Goal: Task Accomplishment & Management: Use online tool/utility

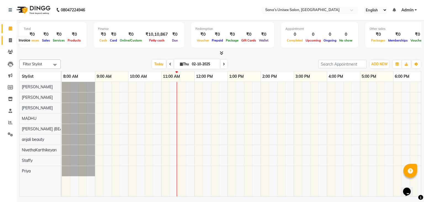
click at [9, 39] on icon at bounding box center [10, 40] width 3 height 4
select select "6091"
select select "service"
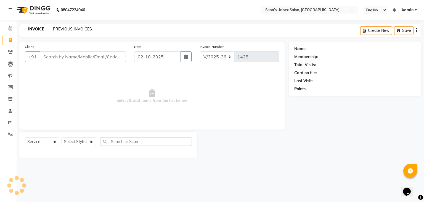
click at [56, 28] on link "PREVIOUS INVOICES" at bounding box center [72, 29] width 39 height 5
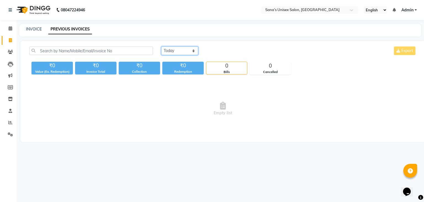
click at [182, 53] on select "Today Yesterday Custom Range" at bounding box center [179, 50] width 37 height 9
click at [161, 46] on select "Today Yesterday Custom Range" at bounding box center [179, 50] width 37 height 9
click at [177, 49] on select "Today Yesterday Custom Range" at bounding box center [181, 51] width 41 height 9
select select "today"
click at [161, 47] on select "Today Yesterday Custom Range" at bounding box center [181, 51] width 41 height 9
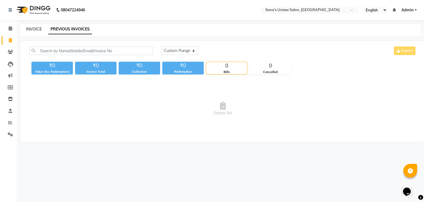
click at [39, 30] on link "INVOICE" at bounding box center [34, 29] width 16 height 5
select select "service"
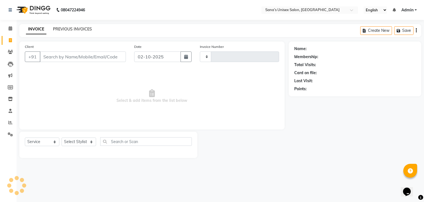
type input "1428"
select select "6091"
click at [58, 30] on link "PREVIOUS INVOICES" at bounding box center [72, 29] width 39 height 5
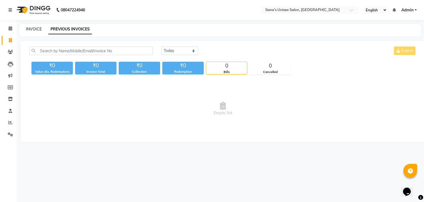
click at [31, 29] on link "INVOICE" at bounding box center [34, 29] width 16 height 5
select select "service"
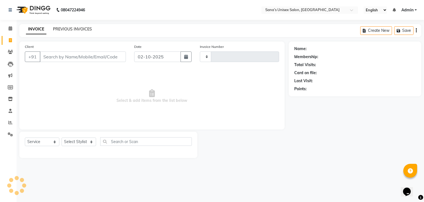
type input "1428"
select select "6091"
click at [89, 29] on link "PREVIOUS INVOICES" at bounding box center [72, 29] width 39 height 5
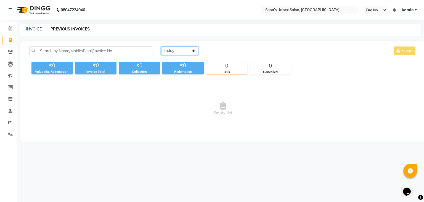
click at [164, 51] on select "Today Yesterday Custom Range" at bounding box center [179, 50] width 37 height 9
click at [170, 47] on select "Today Yesterday Custom Range" at bounding box center [179, 50] width 37 height 9
click at [161, 46] on select "Today Yesterday Custom Range" at bounding box center [179, 50] width 37 height 9
click at [196, 54] on select "Today Yesterday Custom Range" at bounding box center [181, 51] width 41 height 9
select select "today"
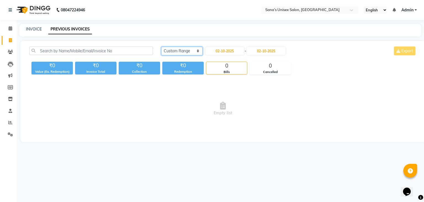
click at [161, 47] on select "Today Yesterday Custom Range" at bounding box center [181, 51] width 41 height 9
click at [42, 30] on div "INVOICE PREVIOUS INVOICES" at bounding box center [217, 29] width 396 height 6
click at [40, 30] on link "INVOICE" at bounding box center [34, 29] width 16 height 5
select select "service"
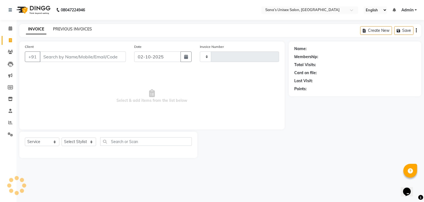
type input "1428"
select select "6091"
click at [59, 29] on link "PREVIOUS INVOICES" at bounding box center [72, 29] width 39 height 5
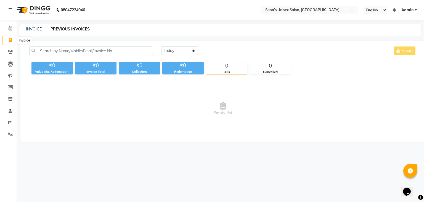
click at [10, 38] on icon at bounding box center [10, 40] width 3 height 4
select select "service"
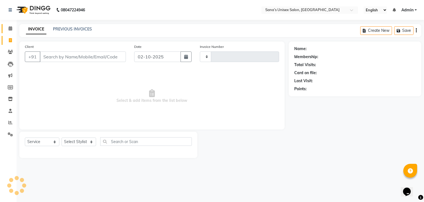
type input "1428"
select select "6091"
click at [59, 28] on link "PREVIOUS INVOICES" at bounding box center [72, 29] width 39 height 5
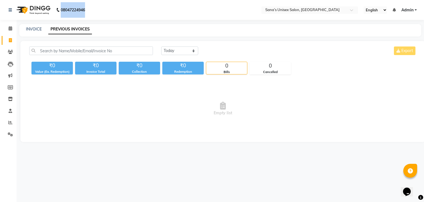
drag, startPoint x: 61, startPoint y: 9, endPoint x: 88, endPoint y: 10, distance: 27.1
click at [88, 10] on div "08047224946" at bounding box center [46, 9] width 85 height 15
drag, startPoint x: 61, startPoint y: 10, endPoint x: 101, endPoint y: 15, distance: 40.2
click at [101, 15] on nav "08047224946 Need Help? Call us on 08047224946 Select Location × Sana’s Unisex S…" at bounding box center [212, 10] width 424 height 20
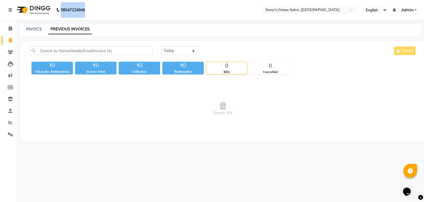
click at [101, 15] on nav "08047224946 Select Location × Sana’s Unisex Salon, Ashok Nagar English ENGLISH …" at bounding box center [212, 10] width 424 height 20
drag, startPoint x: 61, startPoint y: 10, endPoint x: 86, endPoint y: 11, distance: 25.5
click at [86, 11] on div "08047224946" at bounding box center [46, 9] width 85 height 15
click at [108, 11] on nav "08047224946 Select Location × Sana’s Unisex Salon, Ashok Nagar English ENGLISH …" at bounding box center [212, 10] width 424 height 20
drag, startPoint x: 62, startPoint y: 10, endPoint x: 88, endPoint y: 11, distance: 26.3
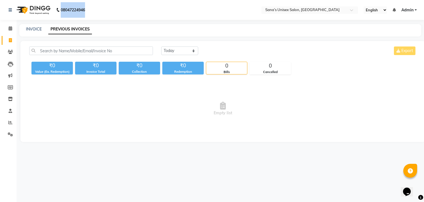
click at [88, 11] on div "08047224946 Need Help? Call us on 08047224946" at bounding box center [46, 9] width 85 height 15
click at [80, 8] on b "08047224946" at bounding box center [73, 9] width 24 height 15
click at [76, 9] on b "08047224946" at bounding box center [73, 9] width 24 height 15
drag, startPoint x: 62, startPoint y: 9, endPoint x: 86, endPoint y: 11, distance: 24.4
click at [85, 11] on b "08047224946" at bounding box center [73, 9] width 24 height 15
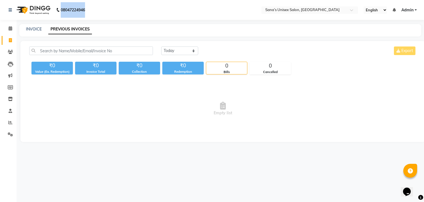
click at [87, 10] on div "08047224946" at bounding box center [46, 9] width 85 height 15
click at [78, 12] on b "08047224946" at bounding box center [73, 9] width 24 height 15
click at [63, 11] on b "08047224946" at bounding box center [73, 9] width 24 height 15
drag, startPoint x: 61, startPoint y: 10, endPoint x: 87, endPoint y: 13, distance: 26.1
click at [87, 13] on div "08047224946" at bounding box center [46, 9] width 85 height 15
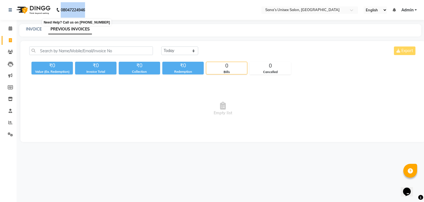
click at [85, 14] on b "08047224946" at bounding box center [73, 9] width 24 height 15
drag, startPoint x: 62, startPoint y: 9, endPoint x: 86, endPoint y: 11, distance: 25.0
click at [86, 11] on div "08047224946" at bounding box center [46, 9] width 85 height 15
drag, startPoint x: 56, startPoint y: 32, endPoint x: 43, endPoint y: 30, distance: 13.1
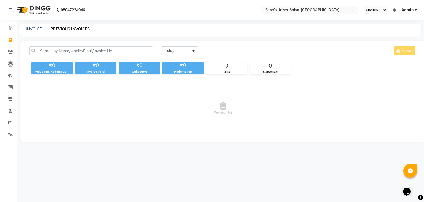
click at [56, 32] on link "PREVIOUS INVOICES" at bounding box center [70, 29] width 44 height 10
click at [40, 30] on link "INVOICE" at bounding box center [34, 29] width 16 height 5
select select "6091"
select select "service"
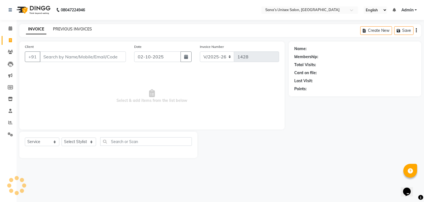
click at [72, 27] on link "PREVIOUS INVOICES" at bounding box center [72, 29] width 39 height 5
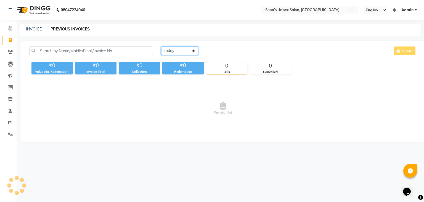
click at [175, 54] on select "Today Yesterday Custom Range" at bounding box center [179, 50] width 37 height 9
click at [37, 30] on link "INVOICE" at bounding box center [34, 29] width 16 height 5
select select "service"
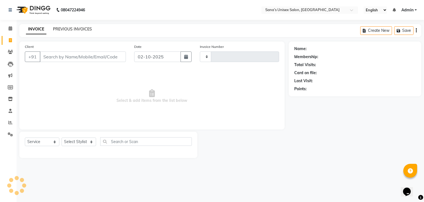
type input "1428"
click at [68, 28] on link "PREVIOUS INVOICES" at bounding box center [72, 29] width 39 height 5
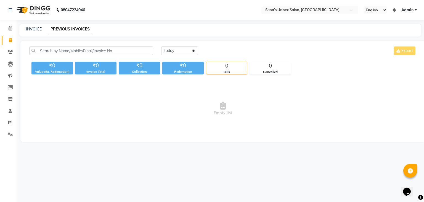
click at [115, 26] on div "INVOICE PREVIOUS INVOICES" at bounding box center [217, 29] width 396 height 6
click at [173, 53] on select "Today Yesterday Custom Range" at bounding box center [179, 50] width 37 height 9
click at [161, 46] on select "Today Yesterday Custom Range" at bounding box center [179, 50] width 37 height 9
click at [168, 49] on select "Today Yesterday Custom Range" at bounding box center [181, 51] width 41 height 9
select select "today"
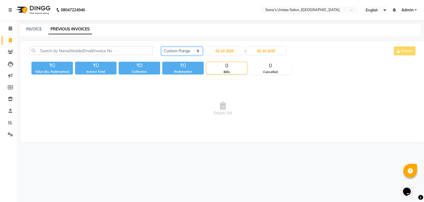
click at [161, 47] on select "Today Yesterday Custom Range" at bounding box center [181, 51] width 41 height 9
click at [30, 26] on div "INVOICE" at bounding box center [34, 29] width 16 height 6
drag, startPoint x: 32, startPoint y: 33, endPoint x: 33, endPoint y: 30, distance: 3.3
click at [32, 31] on div "INVOICE PREVIOUS INVOICES" at bounding box center [220, 30] width 402 height 12
click at [33, 30] on link "INVOICE" at bounding box center [34, 29] width 16 height 5
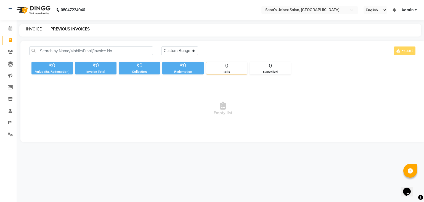
select select "service"
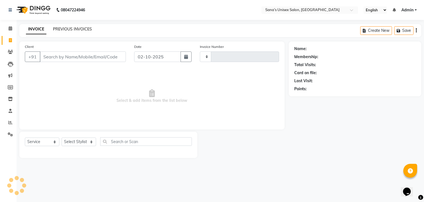
click at [62, 30] on link "PREVIOUS INVOICES" at bounding box center [72, 29] width 39 height 5
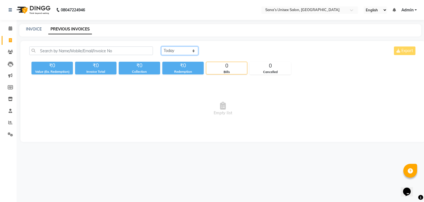
click at [173, 52] on select "Today Yesterday Custom Range" at bounding box center [179, 50] width 37 height 9
click at [174, 52] on select "Today Yesterday Custom Range" at bounding box center [179, 50] width 37 height 9
click at [33, 32] on div "INVOICE" at bounding box center [34, 29] width 16 height 6
click at [33, 28] on link "INVOICE" at bounding box center [34, 29] width 16 height 5
select select "6091"
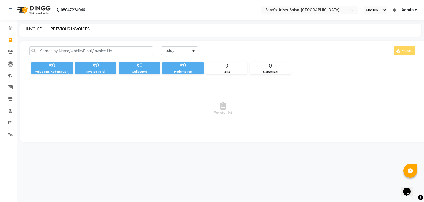
select select "service"
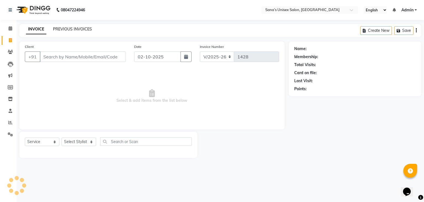
click at [60, 30] on link "PREVIOUS INVOICES" at bounding box center [72, 29] width 39 height 5
